Goal: Task Accomplishment & Management: Manage account settings

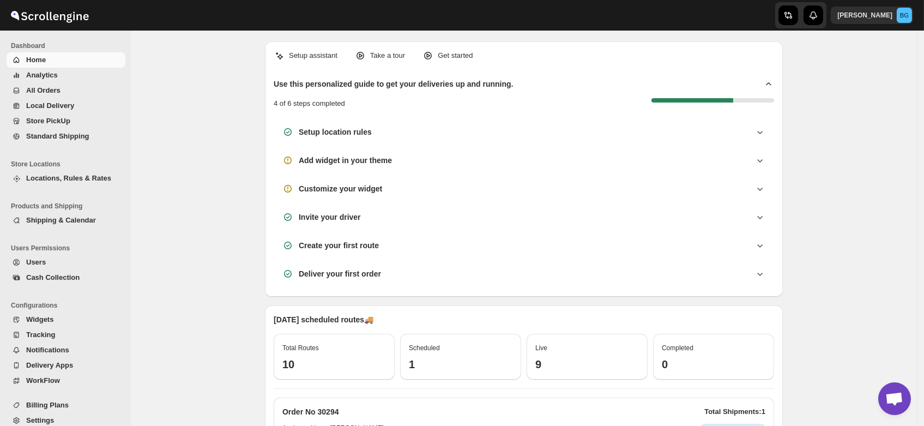
click at [29, 260] on span "Users" at bounding box center [36, 262] width 20 height 8
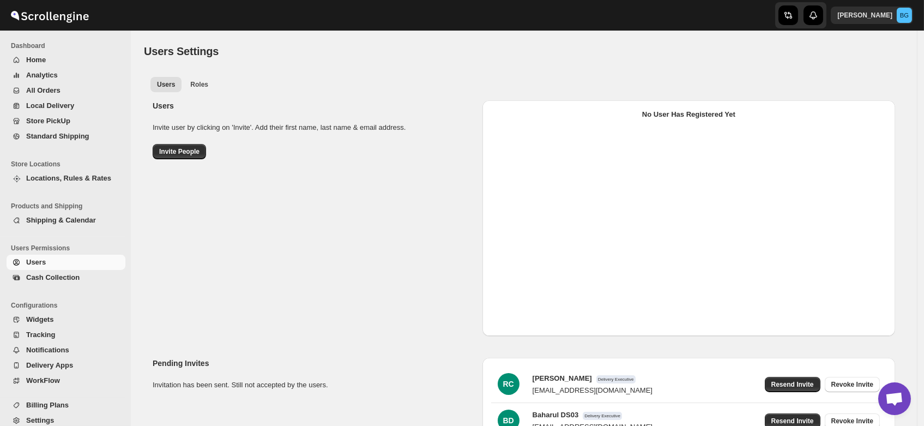
select select "637b767fbaab0276b10c91d5"
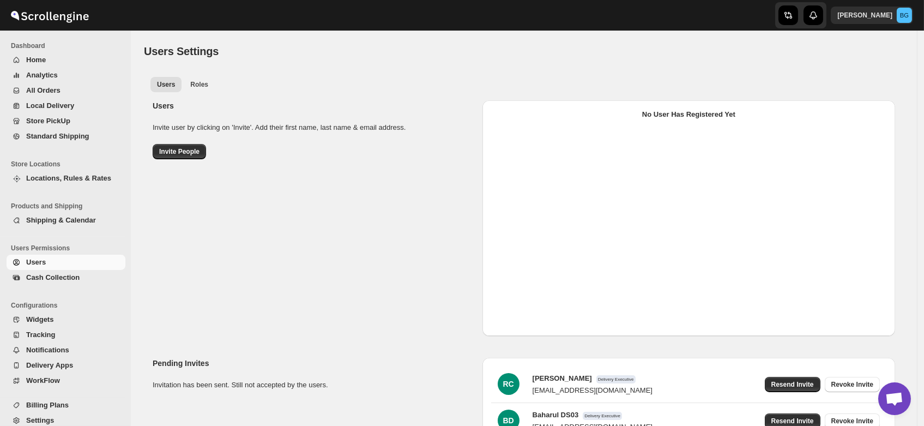
select select "637b767fbaab0276b10c91d5"
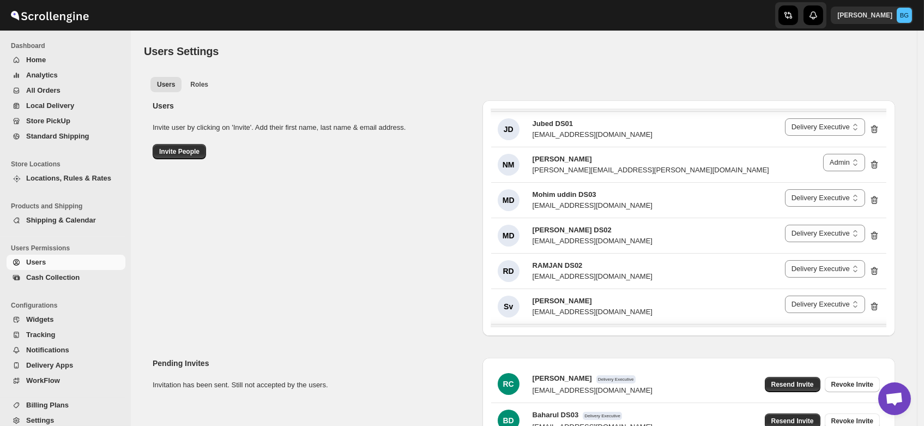
scroll to position [1025, 0]
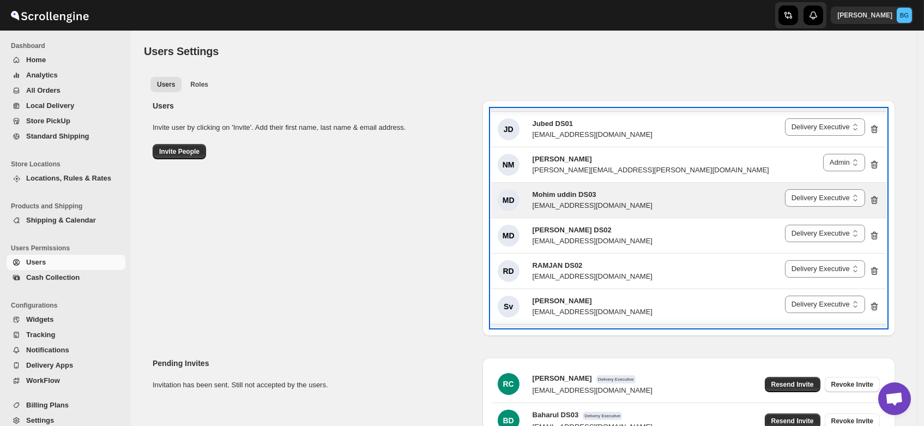
click at [574, 200] on div "[EMAIL_ADDRESS][DOMAIN_NAME]" at bounding box center [593, 205] width 120 height 11
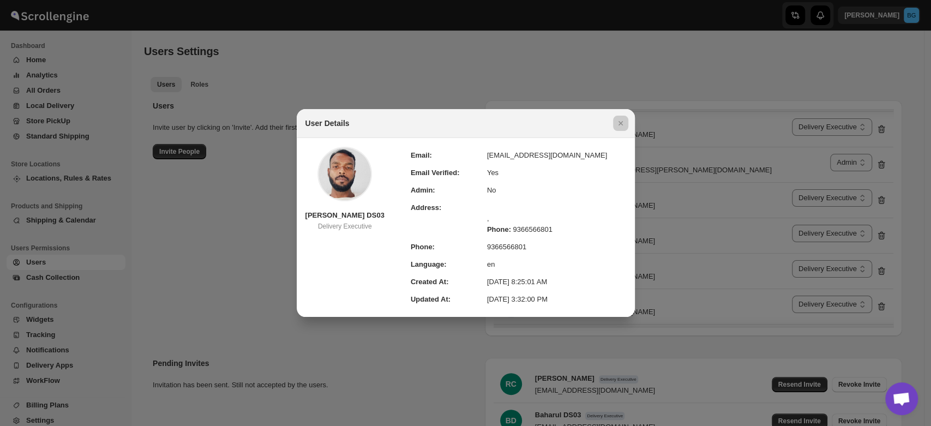
click at [422, 64] on div at bounding box center [465, 213] width 931 height 426
